Goal: Book appointment/travel/reservation

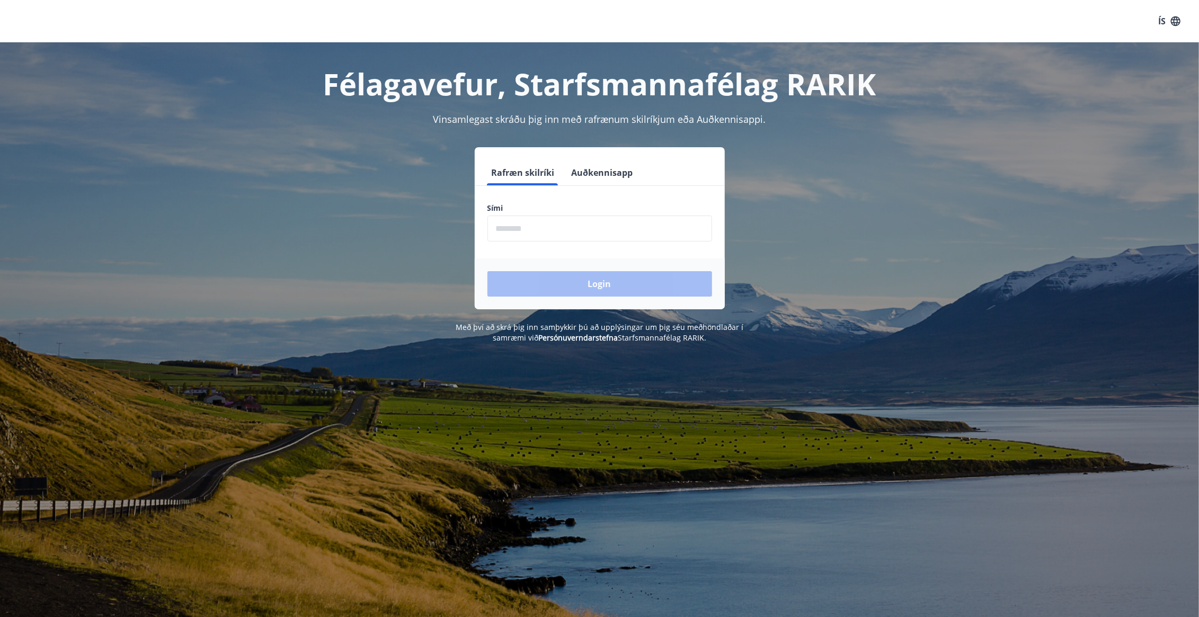
click at [515, 223] on input "phone" at bounding box center [600, 229] width 225 height 26
type input "********"
click at [554, 277] on button "Login" at bounding box center [600, 283] width 225 height 25
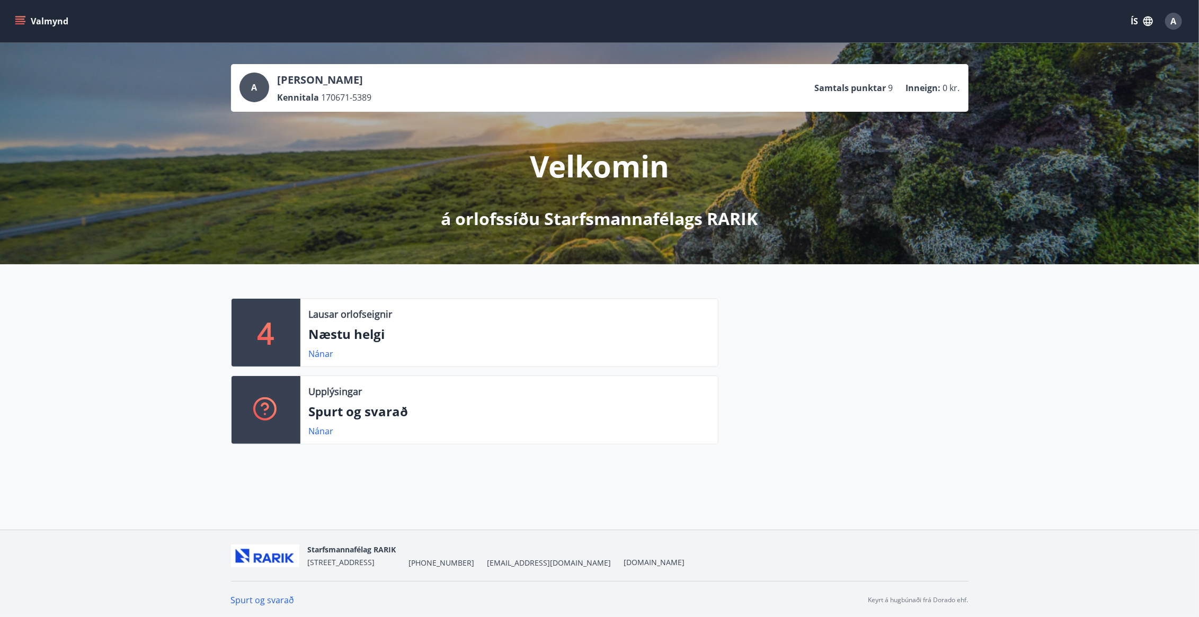
click at [19, 16] on icon "menu" at bounding box center [20, 21] width 11 height 11
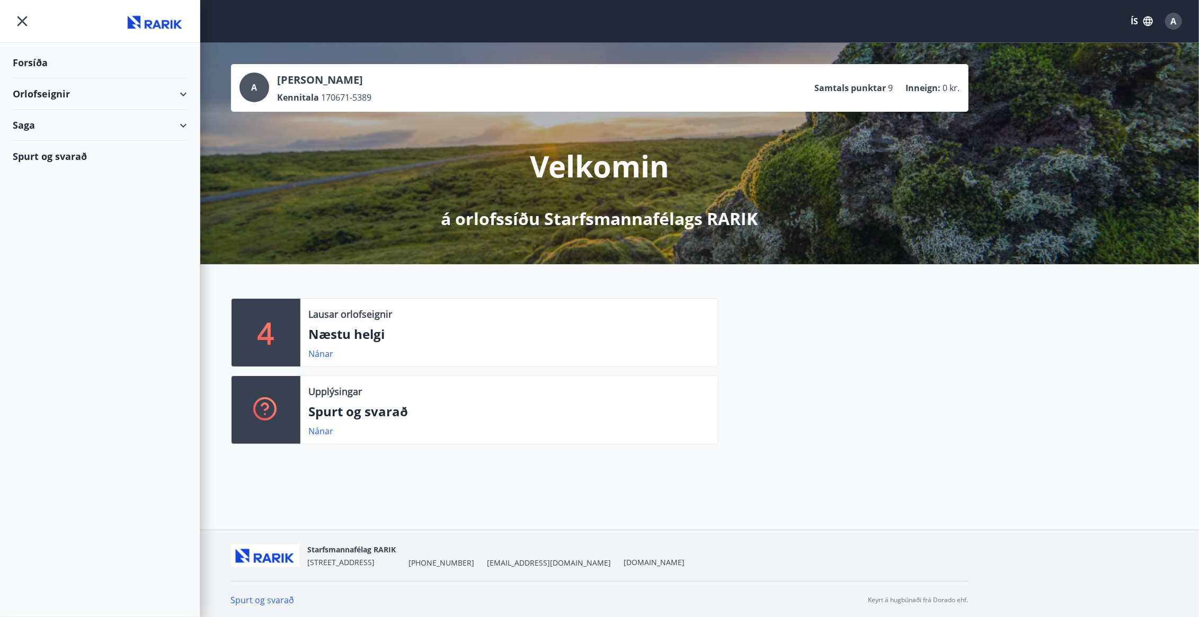
click at [46, 95] on div "Orlofseignir" at bounding box center [100, 93] width 174 height 31
click at [60, 124] on div "Framboð" at bounding box center [99, 121] width 157 height 22
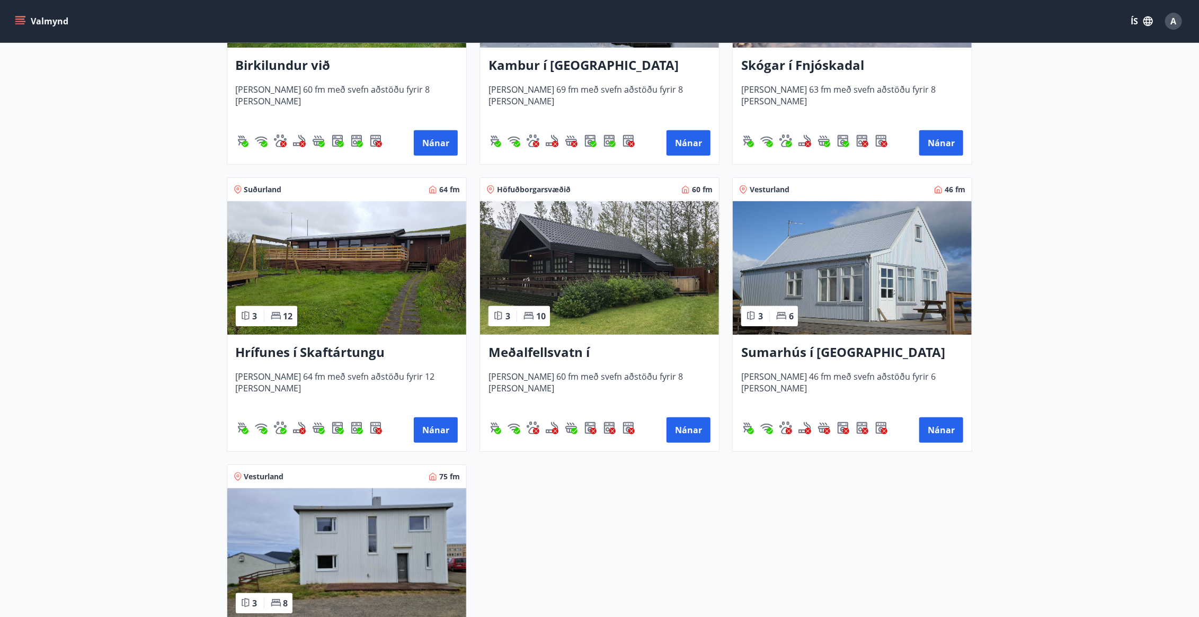
scroll to position [424, 0]
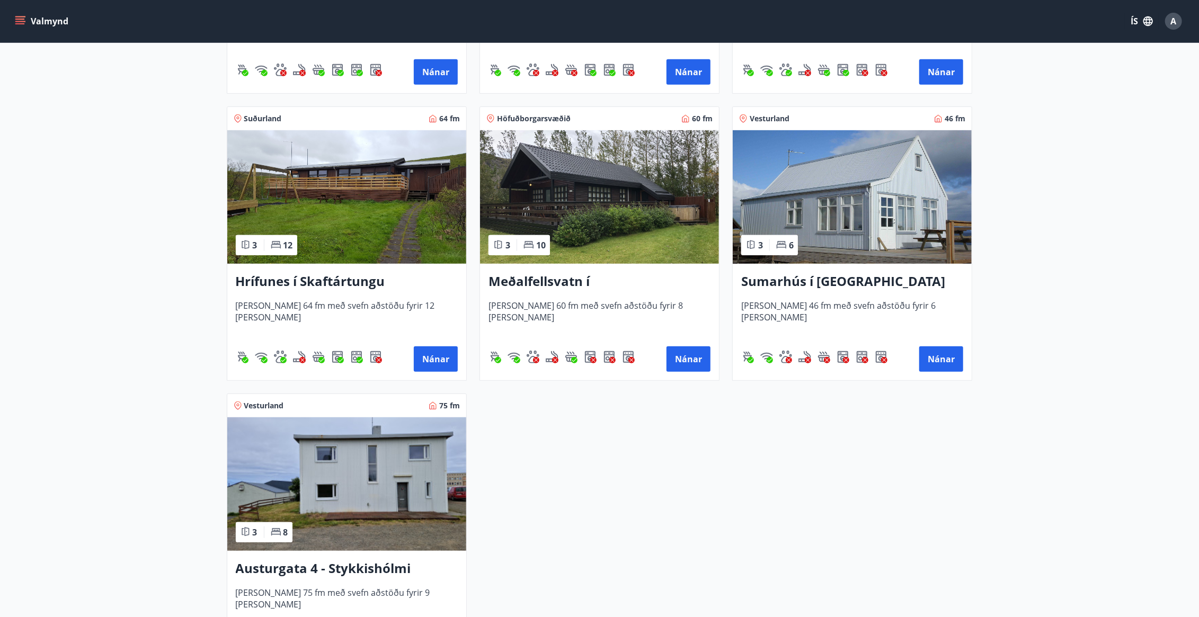
click at [663, 202] on img at bounding box center [599, 197] width 239 height 134
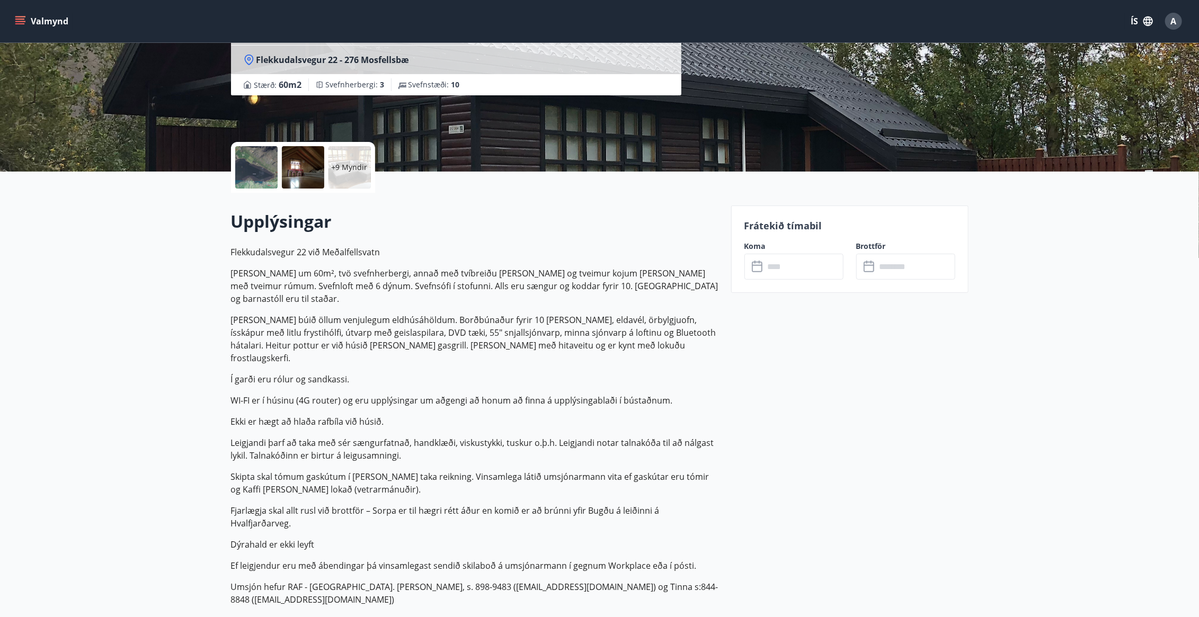
scroll to position [159, 0]
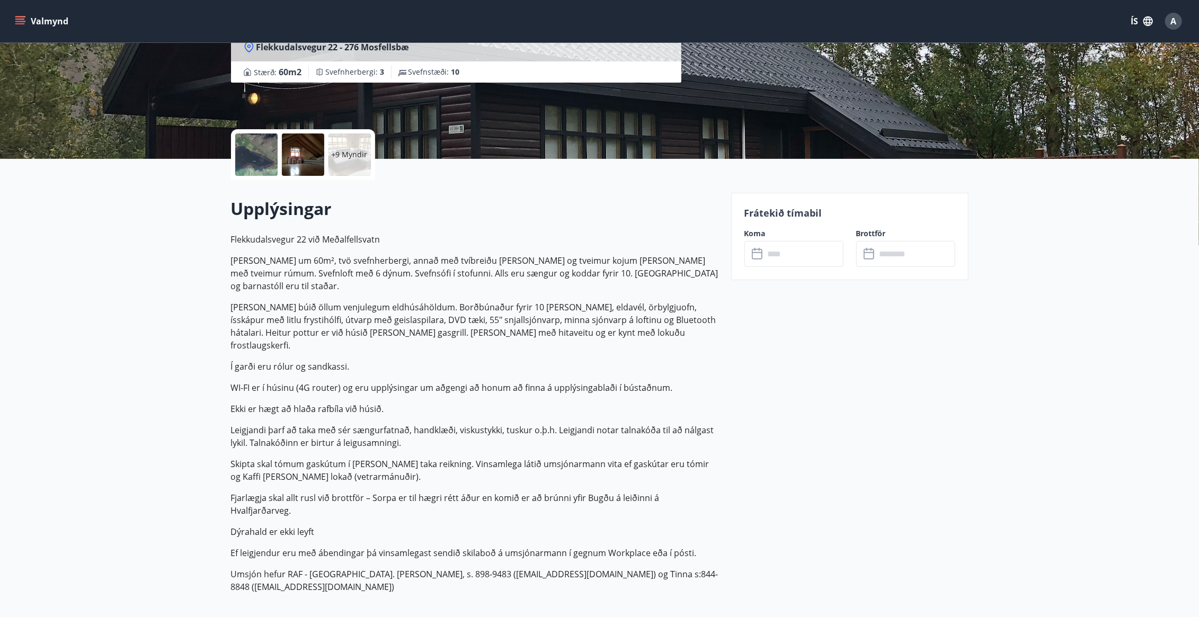
click at [784, 259] on input "text" at bounding box center [804, 254] width 79 height 26
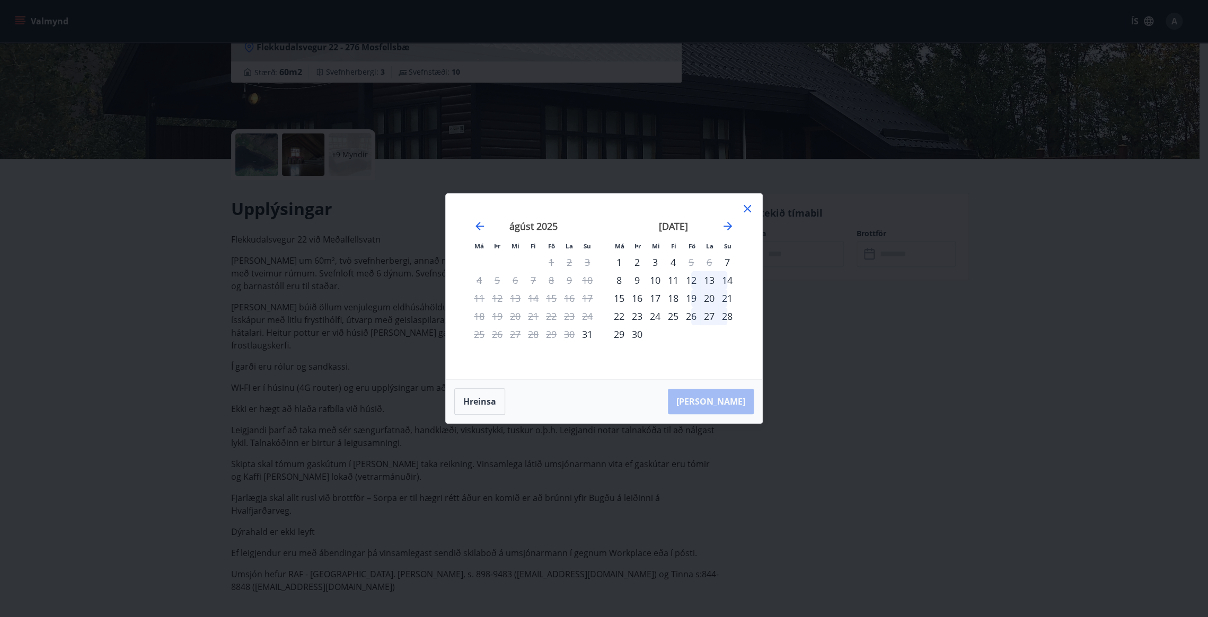
click at [751, 213] on icon at bounding box center [747, 208] width 13 height 13
